Goal: Transaction & Acquisition: Purchase product/service

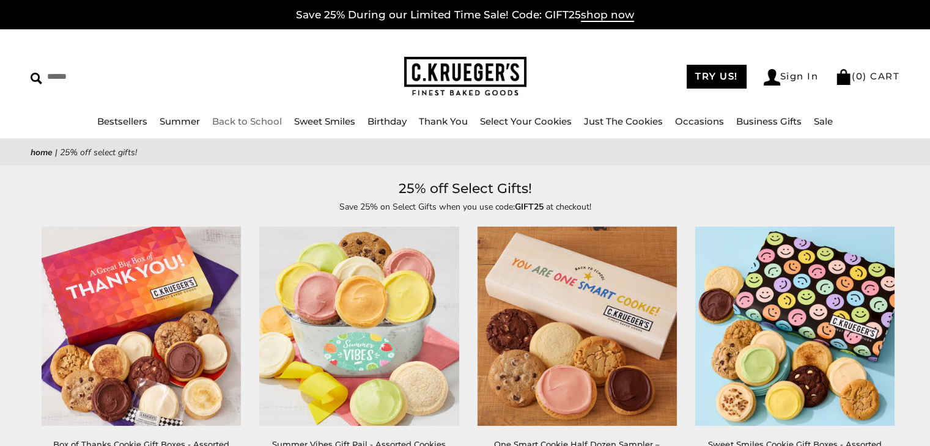
click at [230, 120] on link "Back to School" at bounding box center [247, 122] width 70 height 12
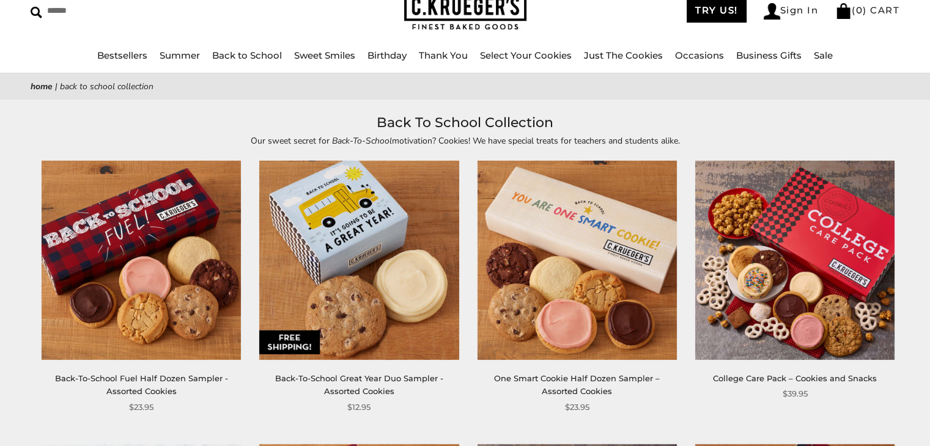
scroll to position [61, 0]
